Goal: Task Accomplishment & Management: Use online tool/utility

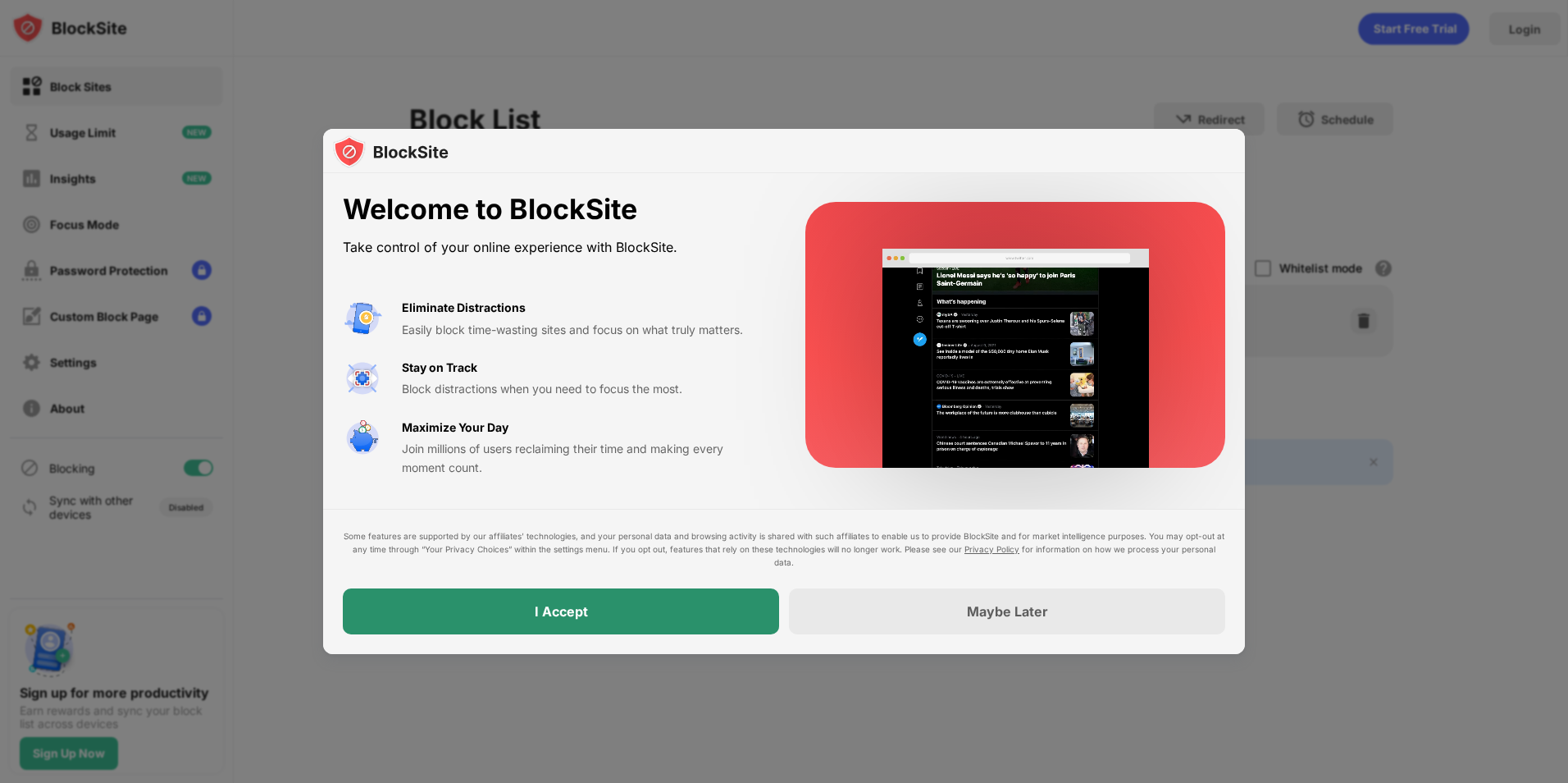
click at [442, 593] on div "I Accept" at bounding box center [561, 611] width 437 height 46
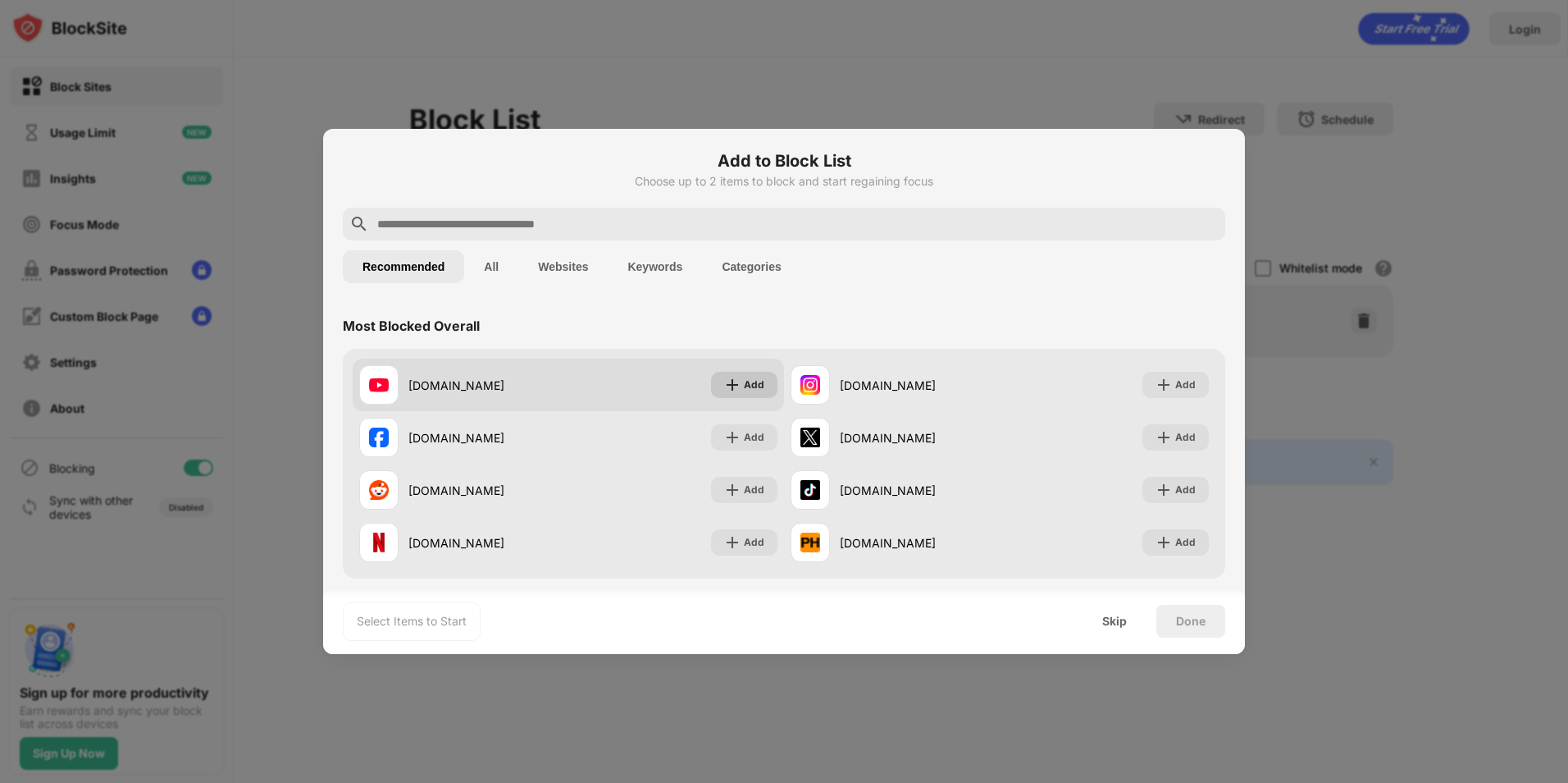
click at [752, 383] on div "Add" at bounding box center [754, 385] width 21 height 16
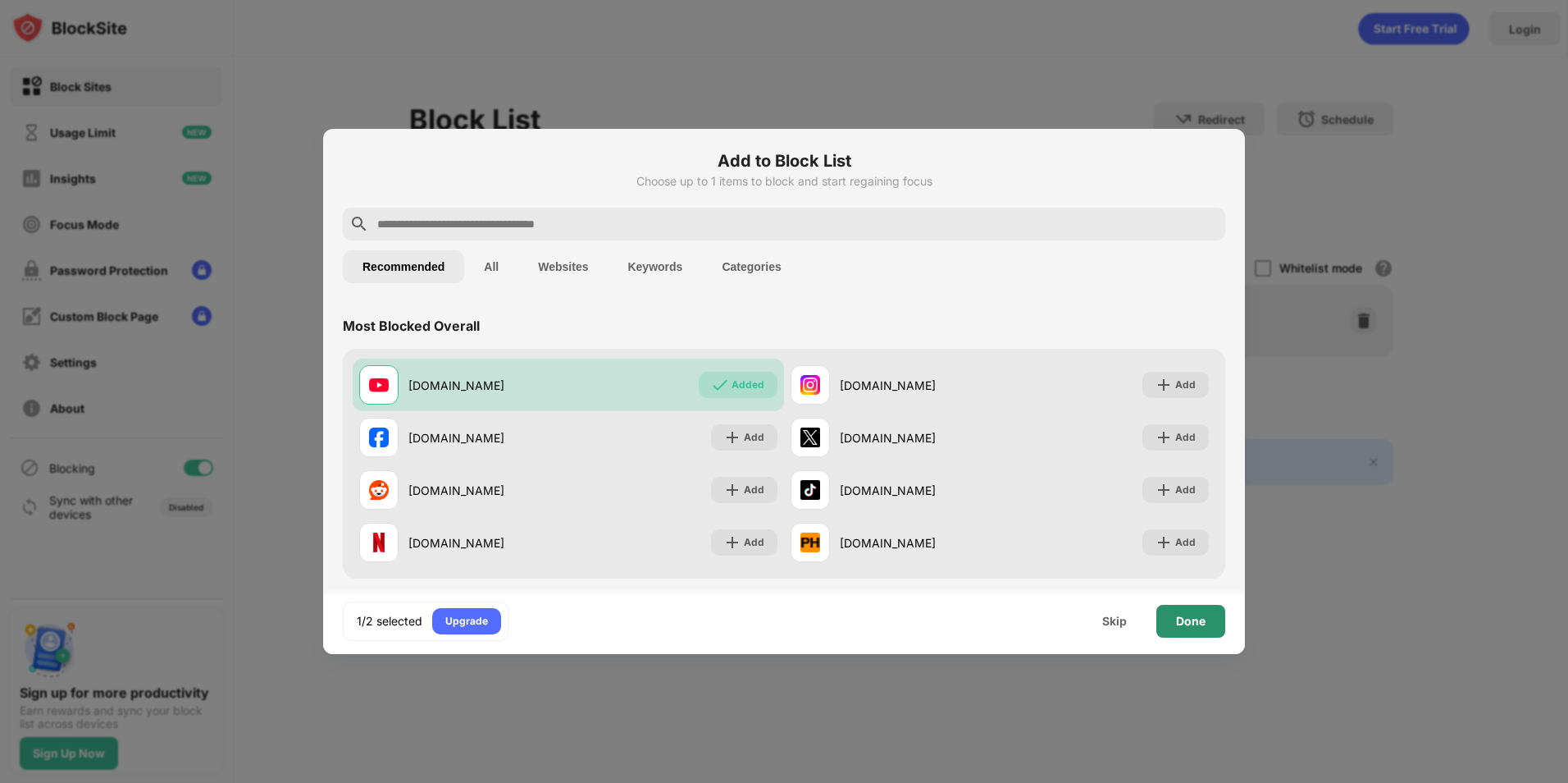
click at [1186, 629] on div "Done" at bounding box center [1191, 621] width 69 height 33
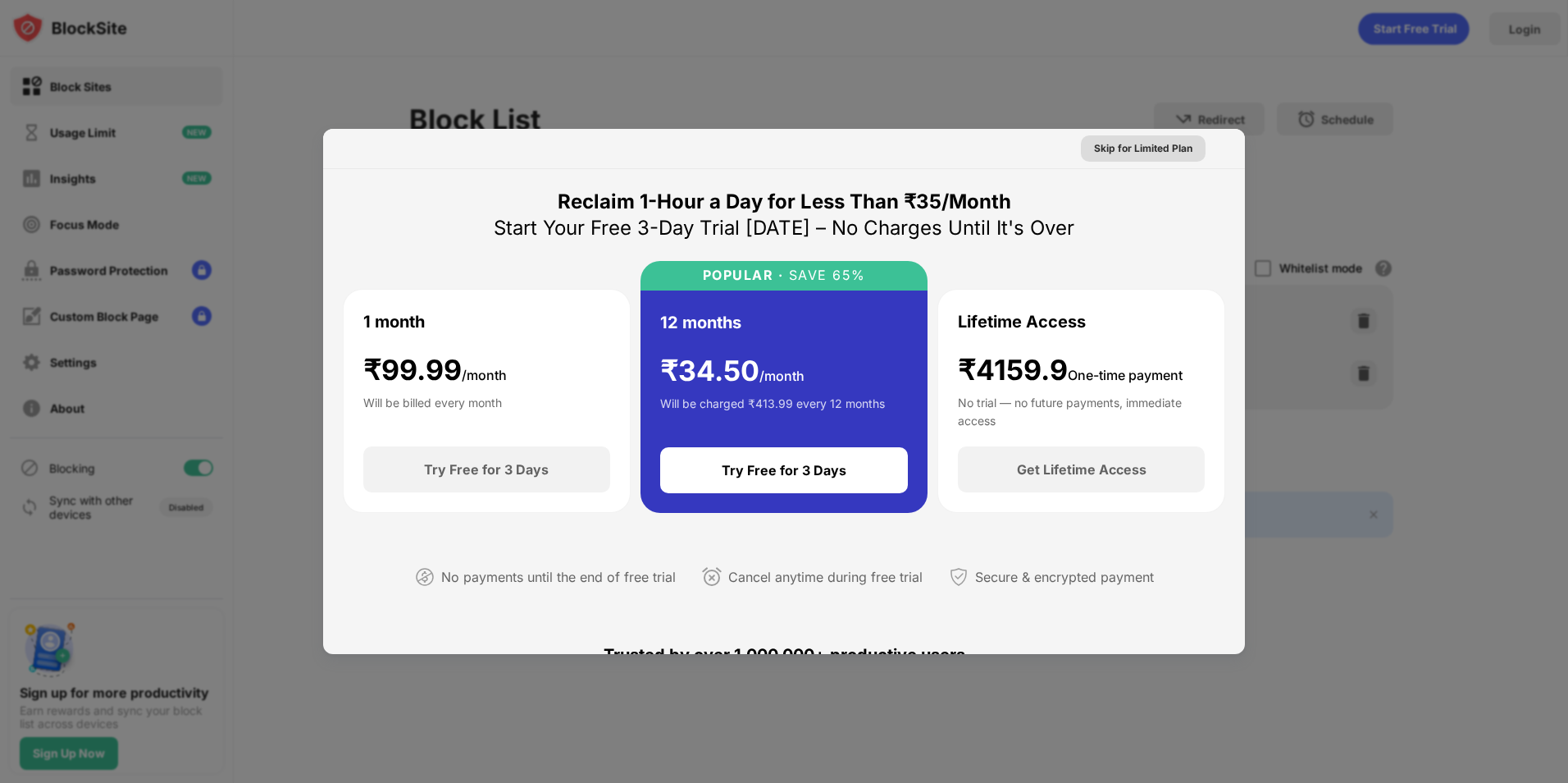
click at [1113, 149] on div "Skip for Limited Plan" at bounding box center [1143, 149] width 98 height 16
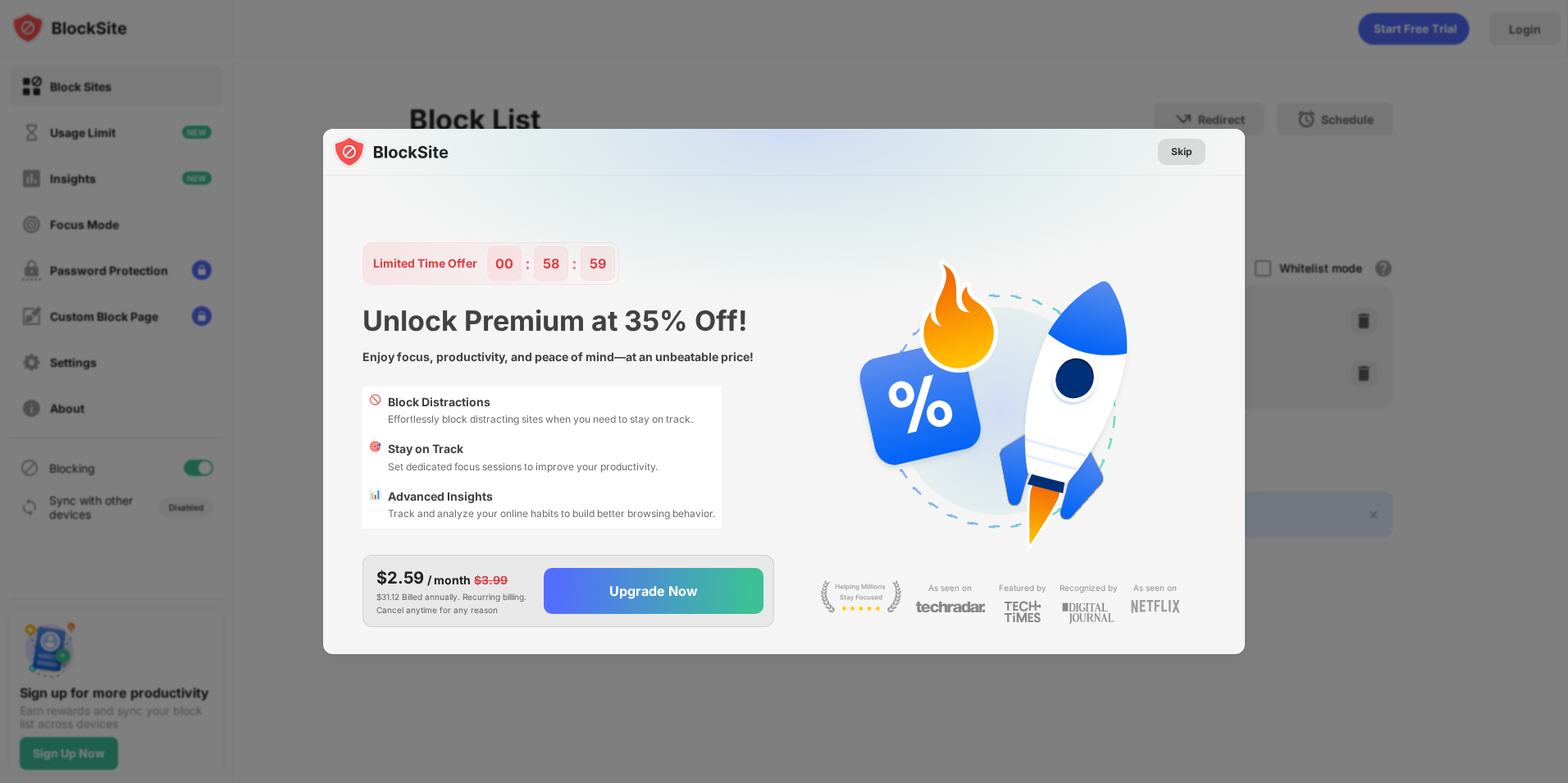
click at [1171, 152] on div "Skip" at bounding box center [1182, 152] width 21 height 16
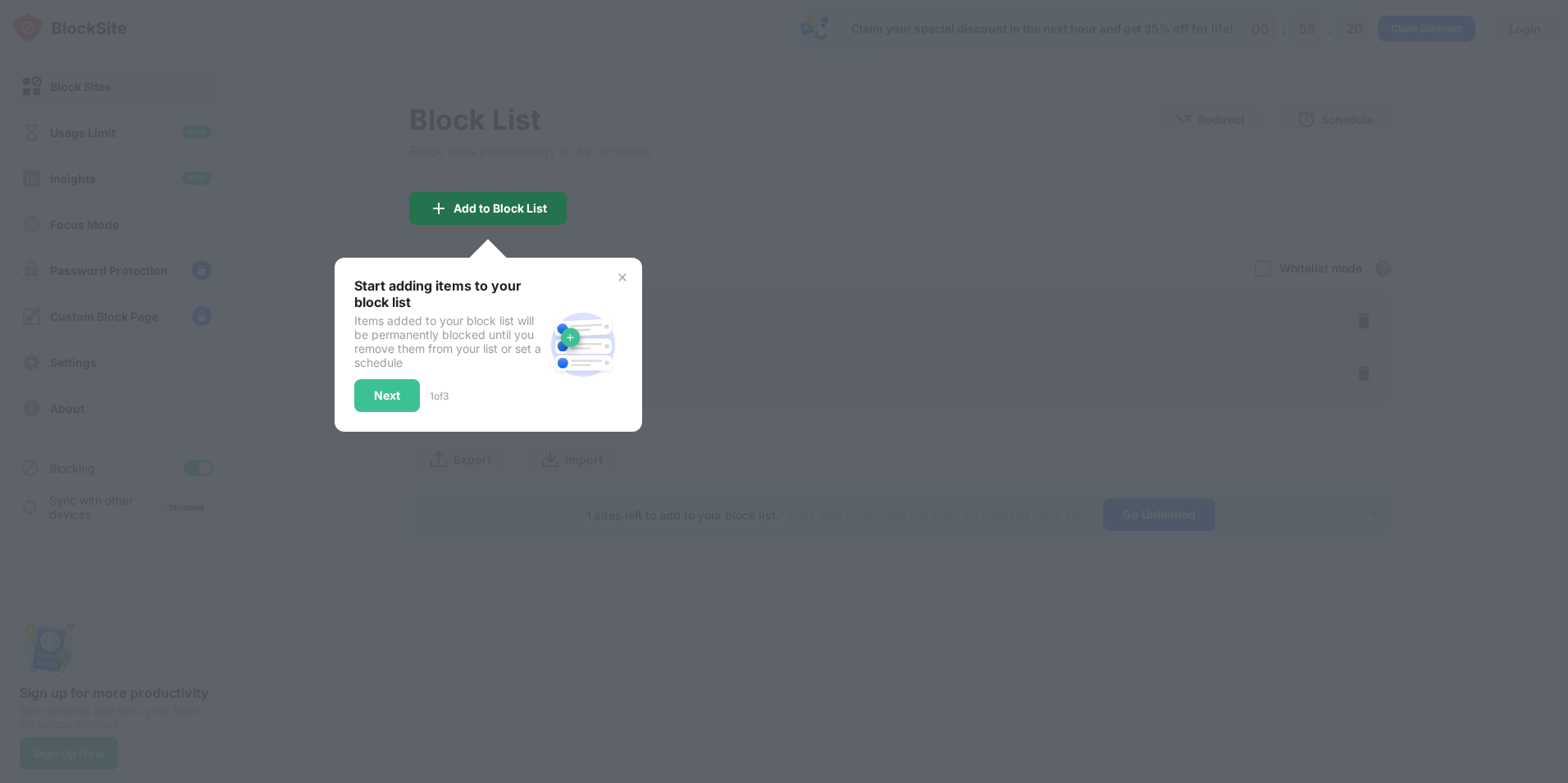
click at [473, 206] on div "Add to Block List" at bounding box center [501, 208] width 94 height 13
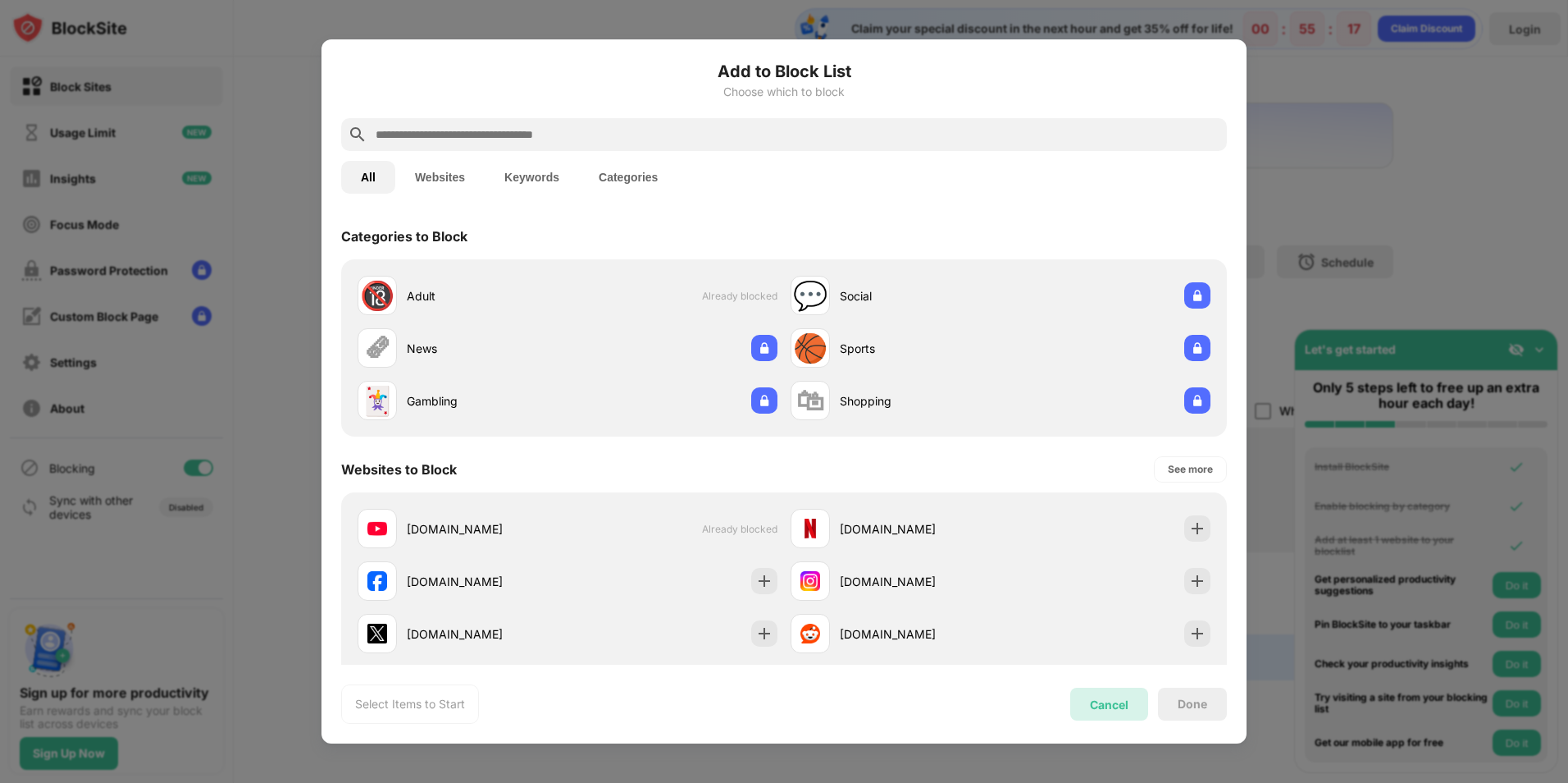
click at [1099, 707] on div "Cancel" at bounding box center [1109, 704] width 39 height 14
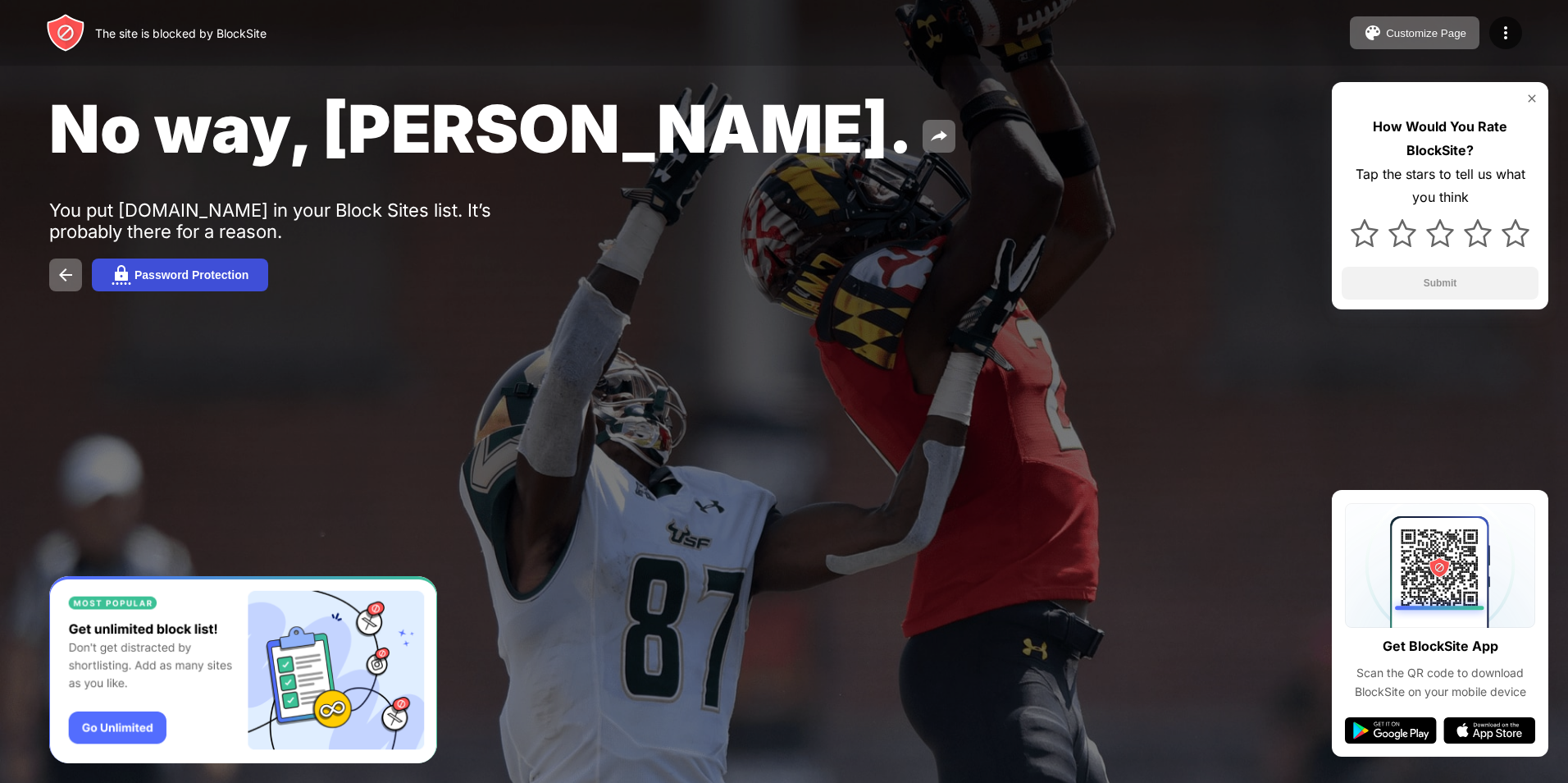
click at [184, 266] on button "Password Protection" at bounding box center [180, 275] width 176 height 33
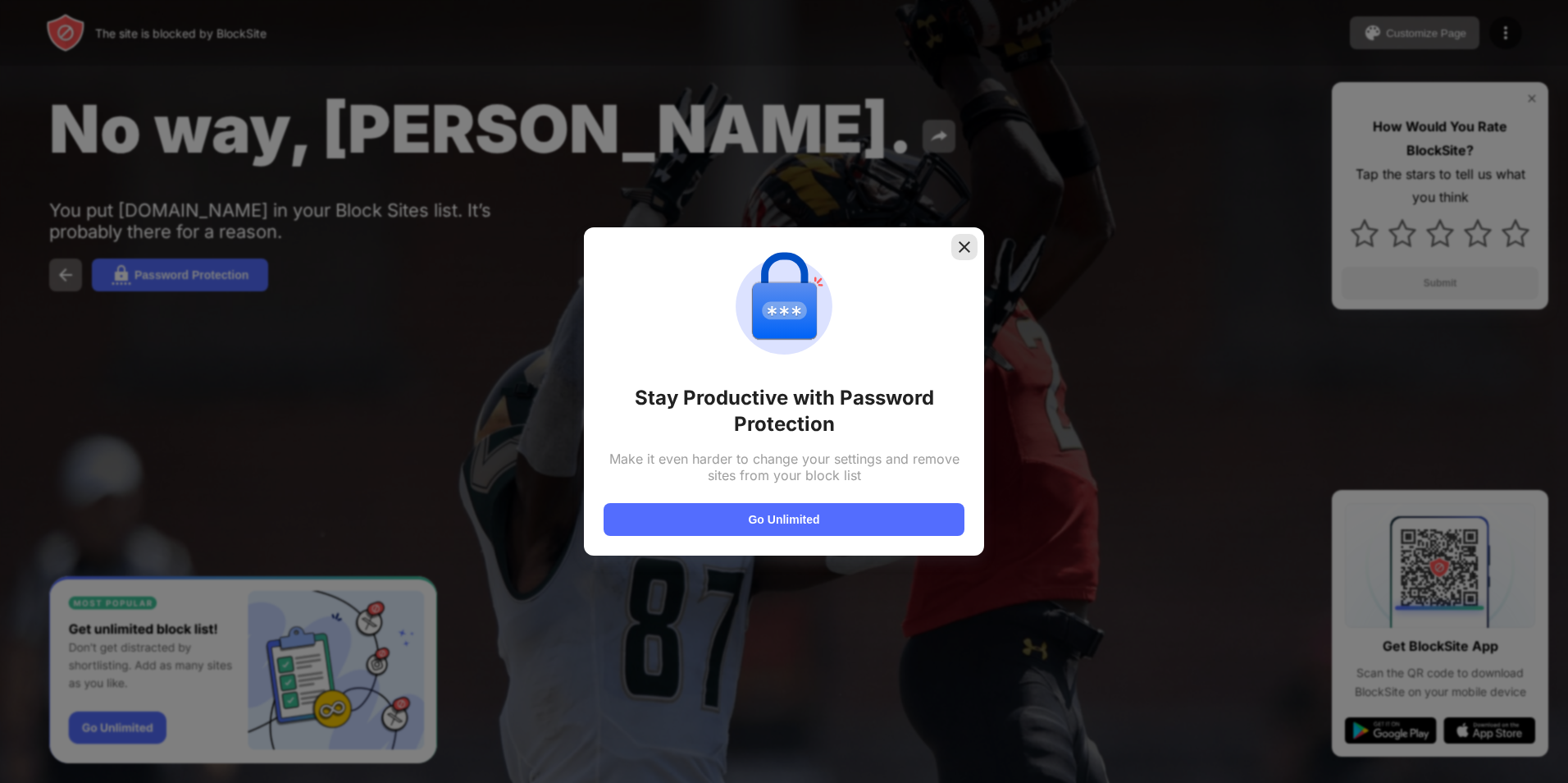
click at [967, 245] on img at bounding box center [964, 247] width 16 height 16
